Goal: Navigation & Orientation: Understand site structure

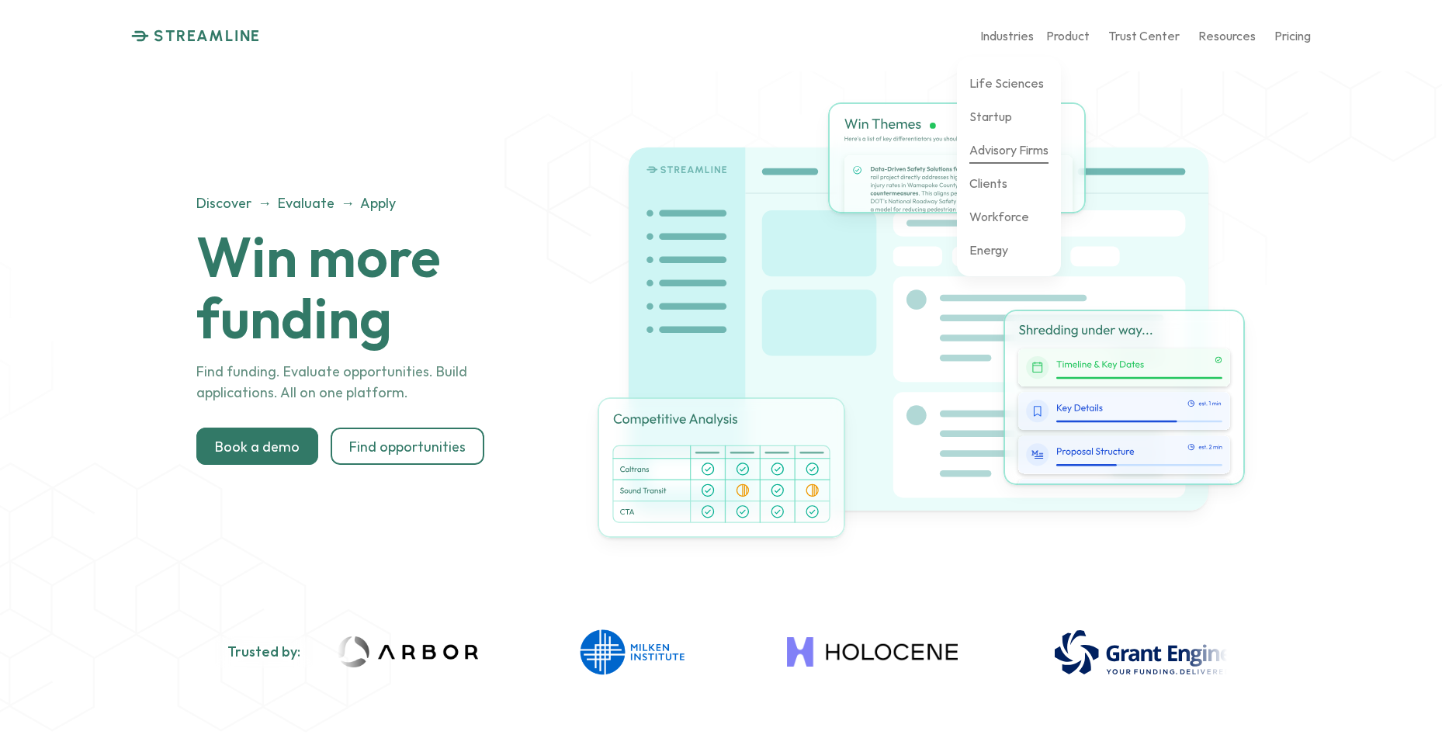
click at [997, 147] on p "Advisory Firms" at bounding box center [1008, 149] width 79 height 15
click at [989, 180] on p "Clients" at bounding box center [988, 182] width 38 height 15
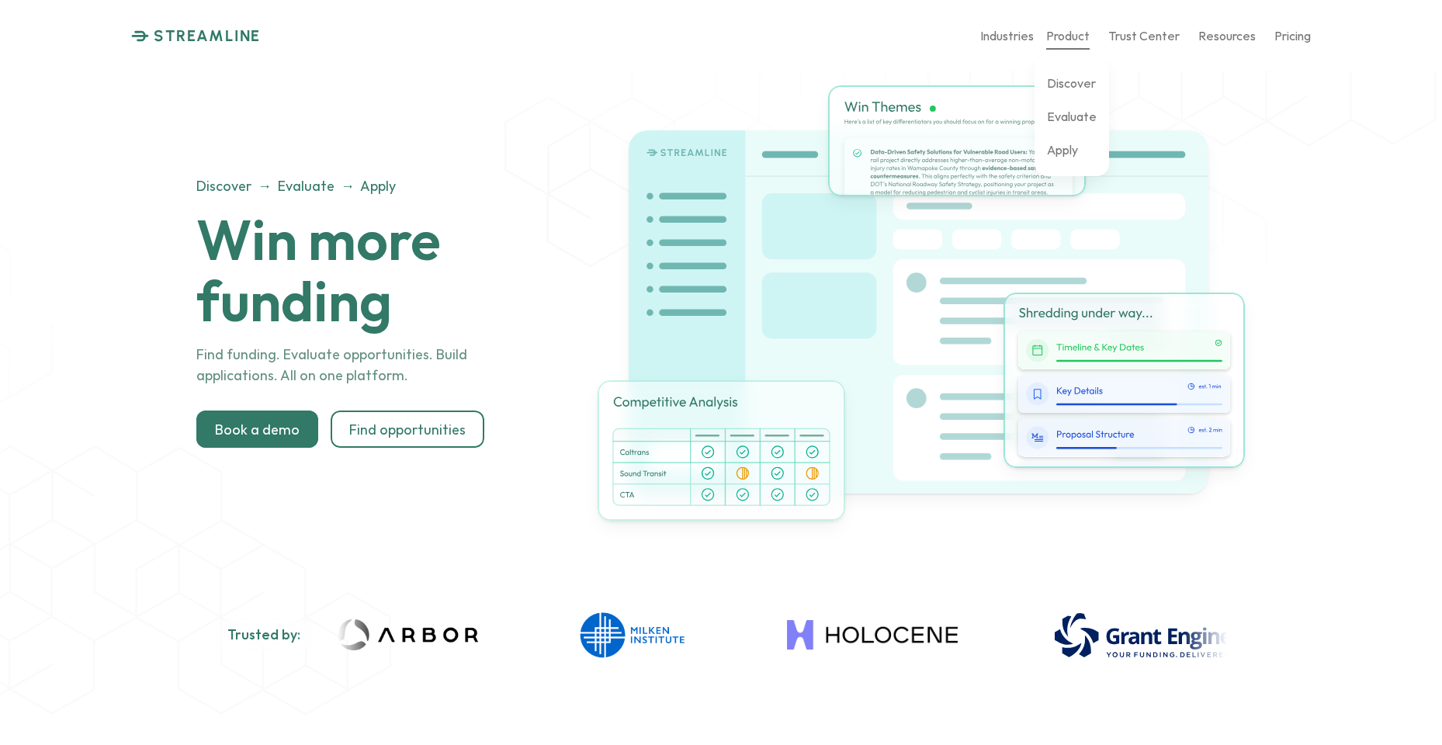
scroll to position [22, 0]
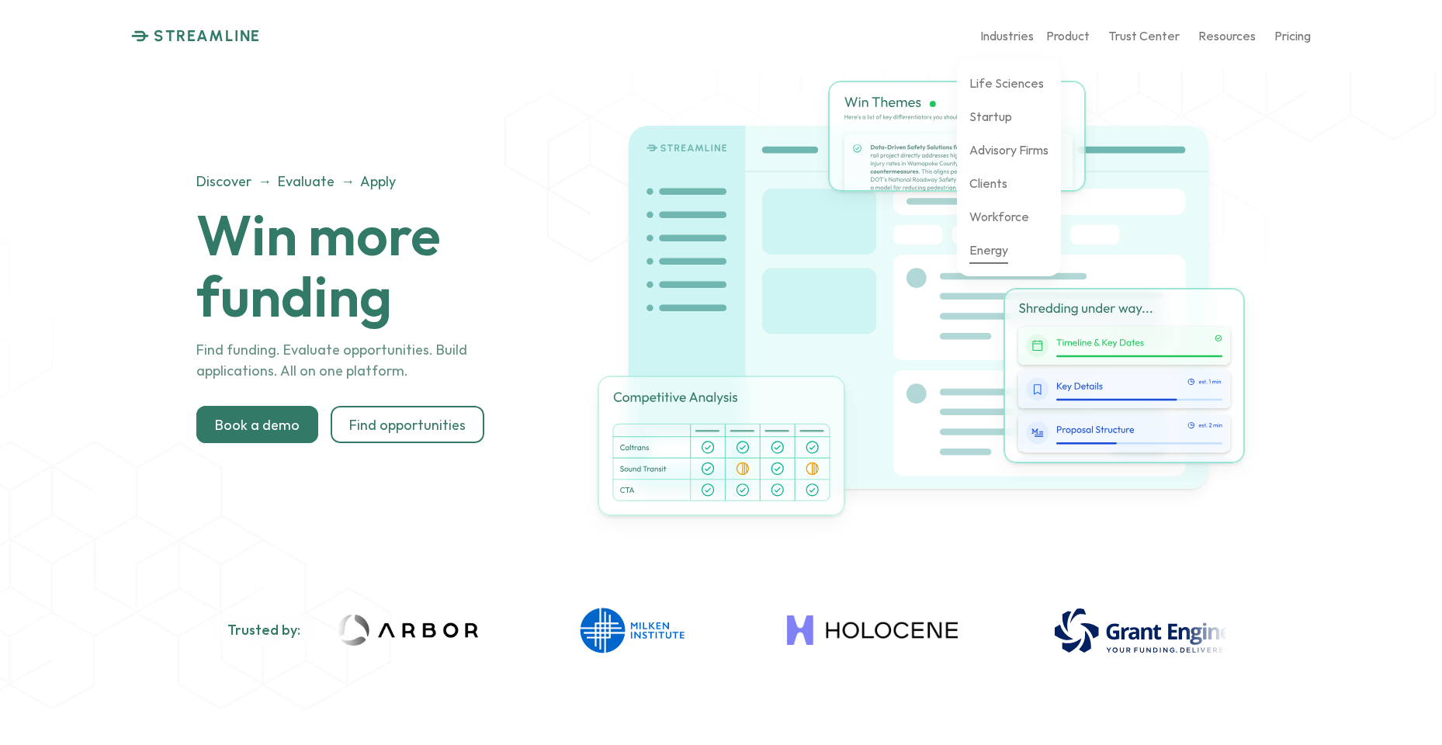
click at [992, 248] on p "Energy" at bounding box center [988, 249] width 39 height 15
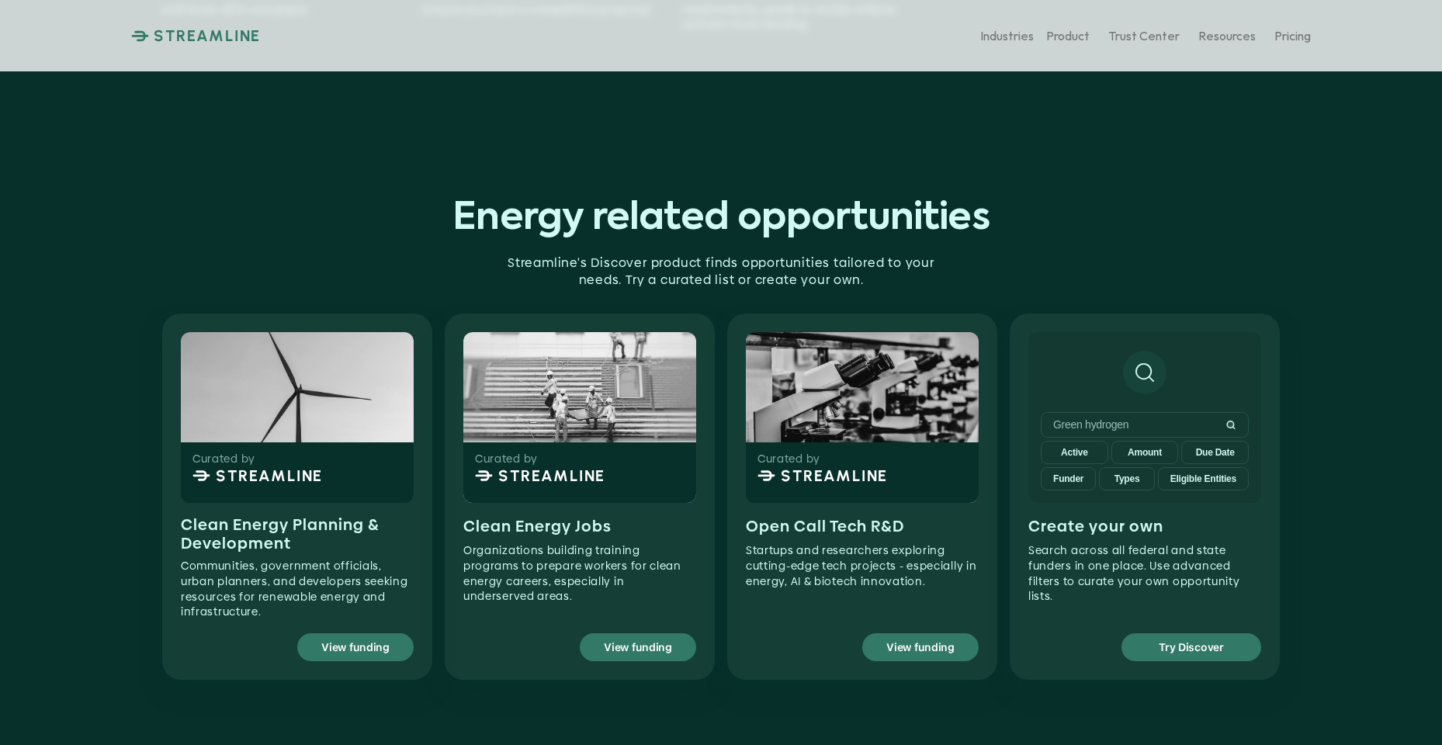
scroll to position [731, 0]
click at [175, 37] on p "STREAMLINE" at bounding box center [207, 35] width 107 height 19
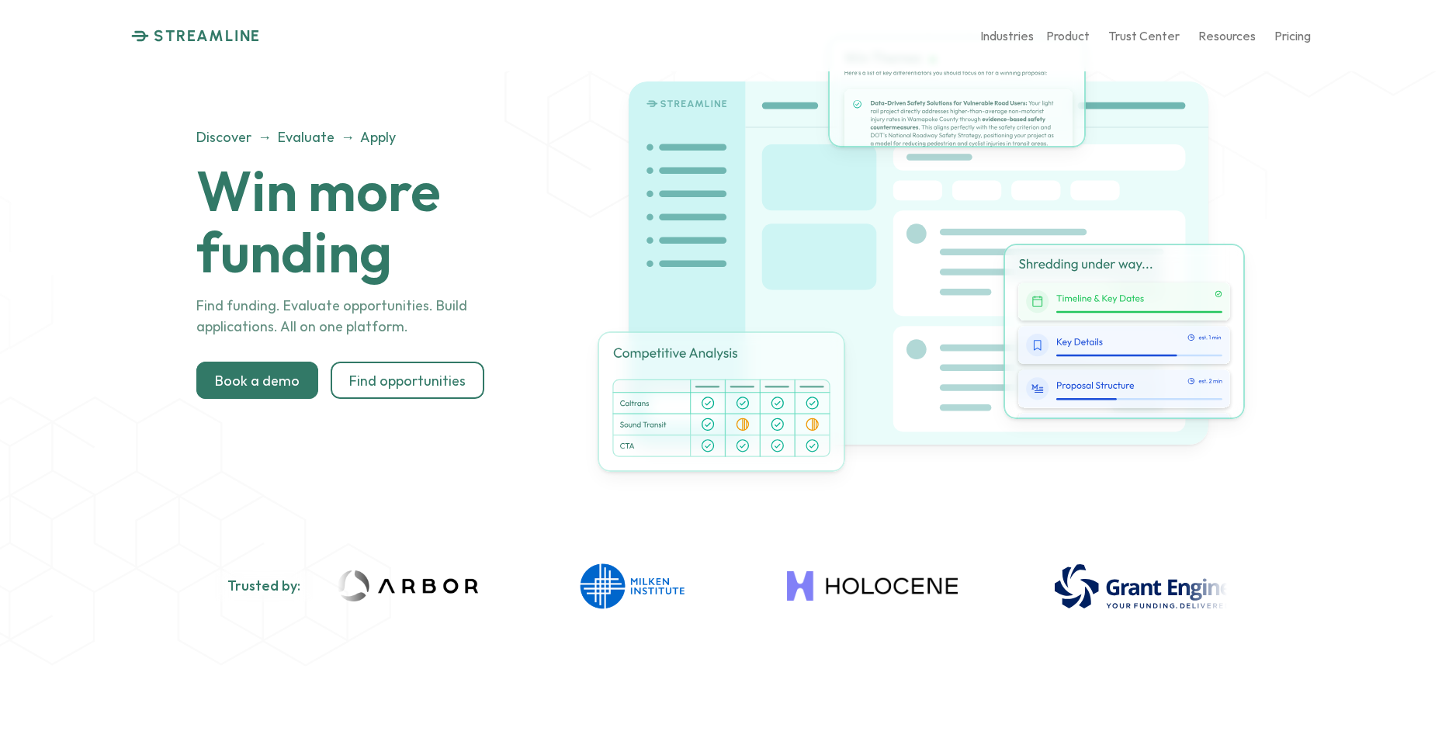
scroll to position [70, 0]
